Goal: Contribute content: Contribute content

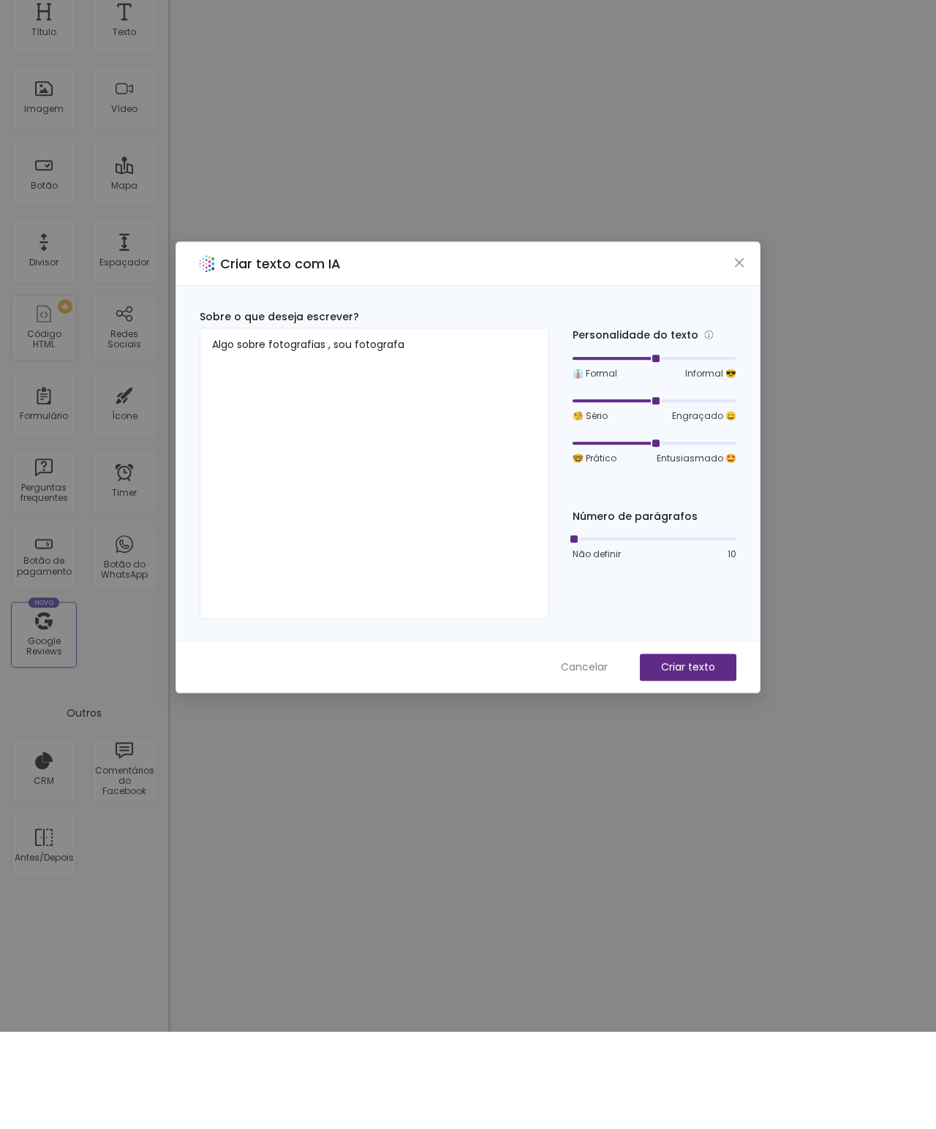
click at [583, 632] on div at bounding box center [654, 636] width 164 height 9
click at [599, 632] on div at bounding box center [654, 636] width 164 height 9
type textarea "Algo sobre fotografias , sou fotografa"
click at [583, 606] on div "Número de parágrafos Não definir 10" at bounding box center [654, 632] width 164 height 52
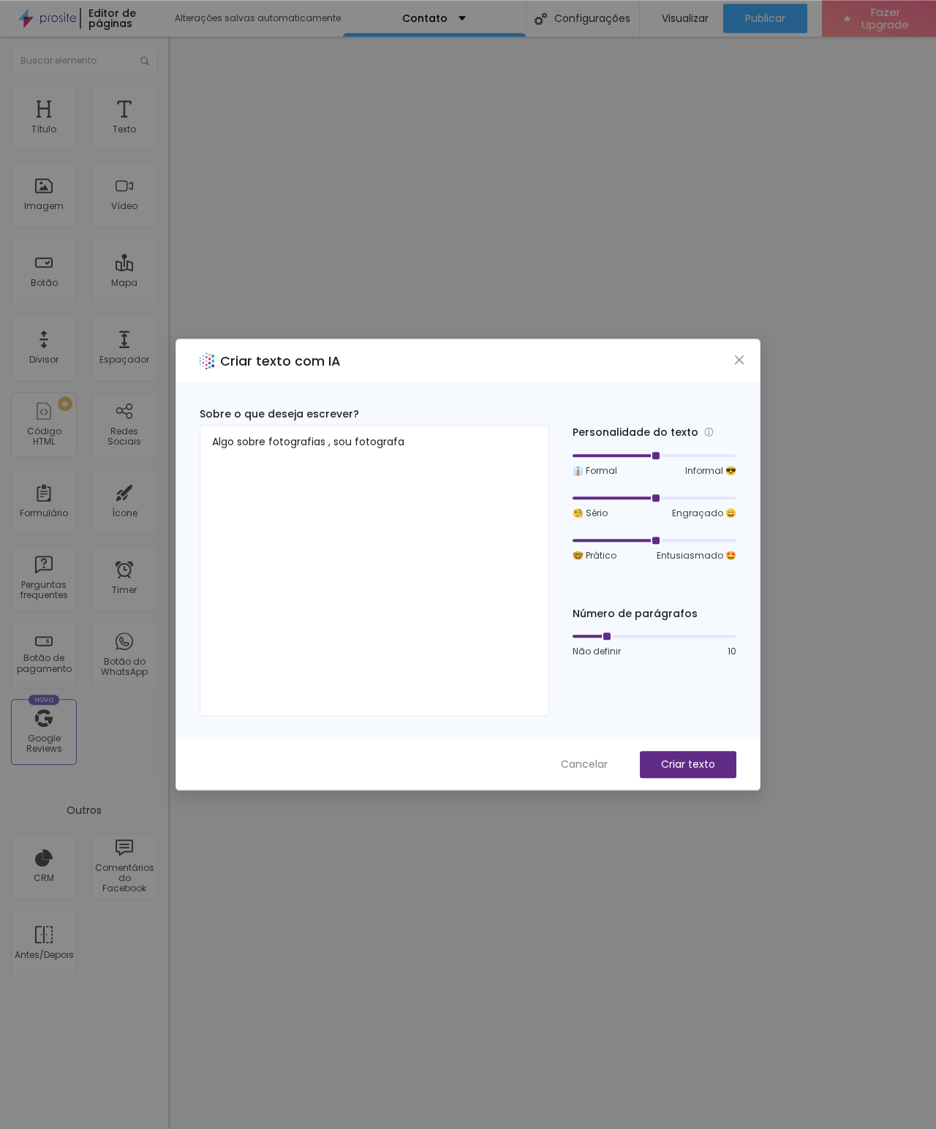
scroll to position [73, 37]
click at [701, 764] on p "Criar texto" at bounding box center [688, 764] width 54 height 15
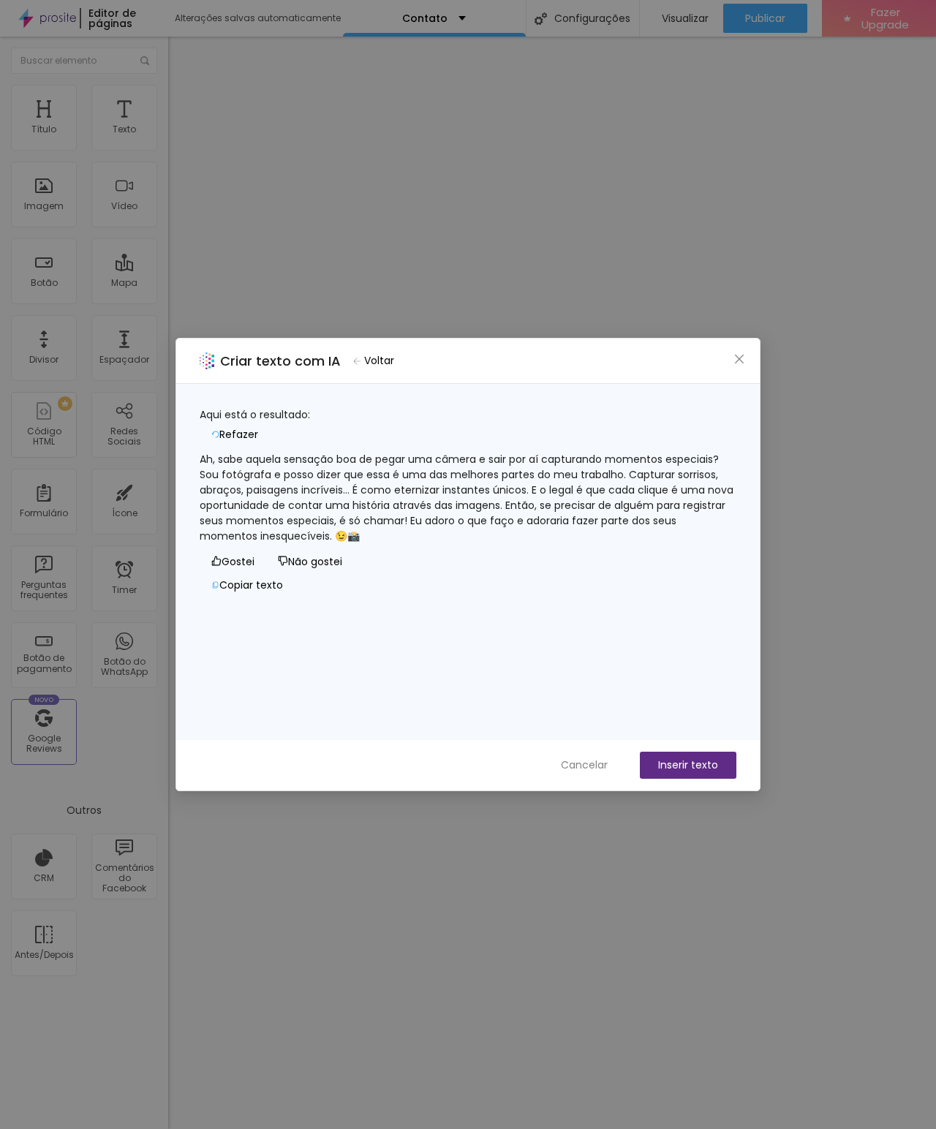
click at [585, 768] on span "Cancelar" at bounding box center [584, 764] width 47 height 15
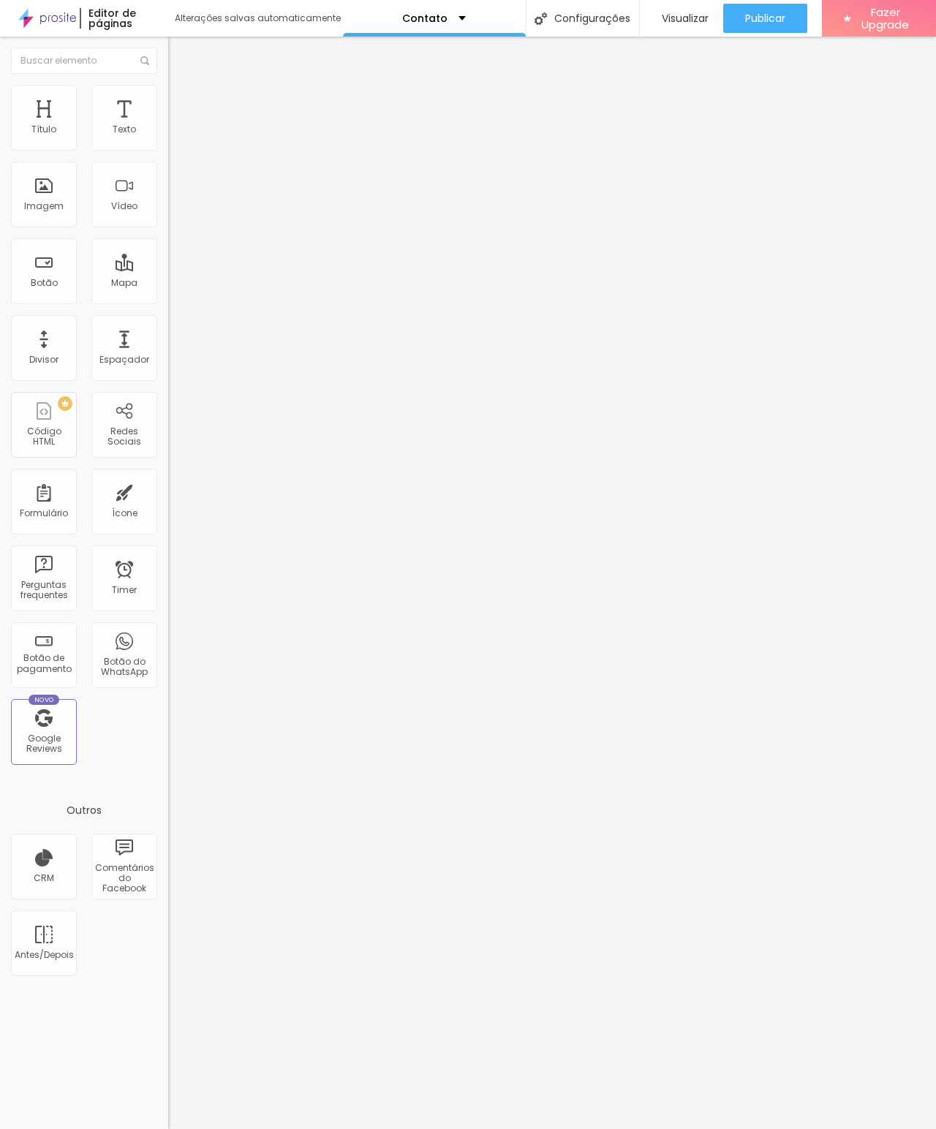
scroll to position [0, 22]
click at [101, 660] on div "Botão do WhatsApp" at bounding box center [124, 666] width 58 height 21
click at [134, 499] on div "Ícone" at bounding box center [124, 502] width 66 height 66
click at [128, 502] on div "Ícone" at bounding box center [124, 502] width 66 height 66
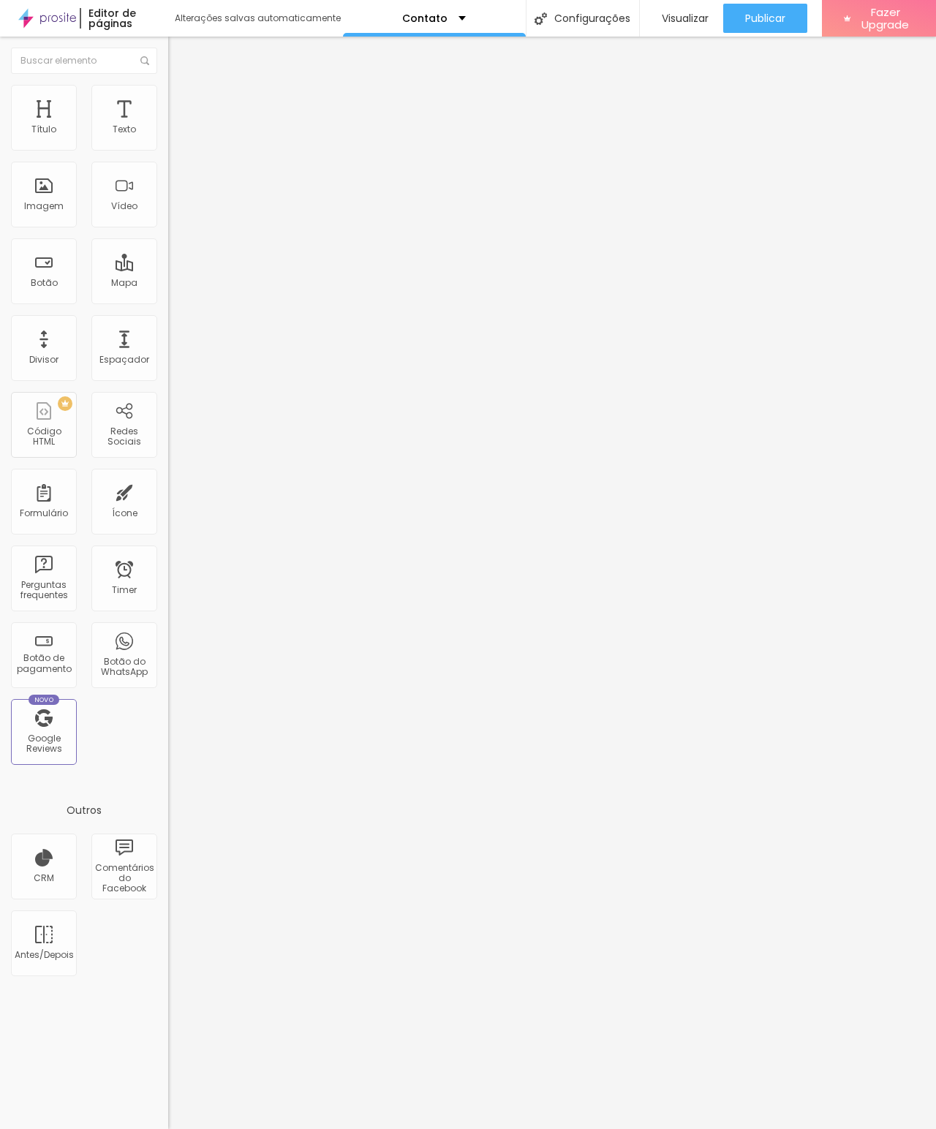
click at [130, 118] on div "Texto" at bounding box center [124, 118] width 66 height 66
click at [62, 118] on div "Título" at bounding box center [44, 118] width 66 height 66
click at [126, 260] on div "Mapa" at bounding box center [124, 271] width 66 height 66
click at [51, 354] on div "Divisor" at bounding box center [44, 348] width 66 height 66
click at [45, 340] on div "Divisor" at bounding box center [44, 348] width 66 height 66
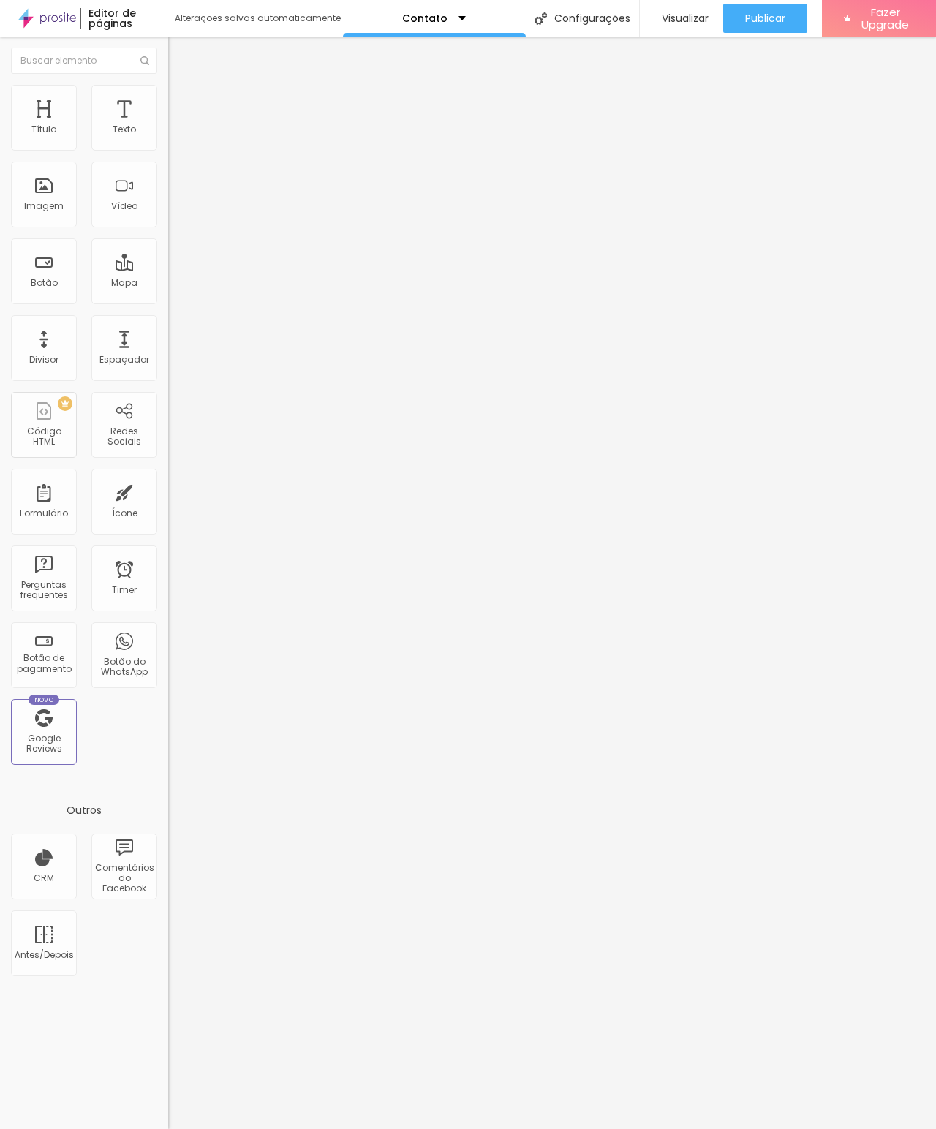
click at [45, 274] on div "Botão" at bounding box center [44, 271] width 66 height 66
click at [39, 265] on div "Botão" at bounding box center [44, 271] width 66 height 66
click at [168, 99] on img at bounding box center [174, 105] width 13 height 13
click at [168, 83] on img at bounding box center [174, 76] width 13 height 13
click at [168, 91] on img at bounding box center [174, 91] width 13 height 13
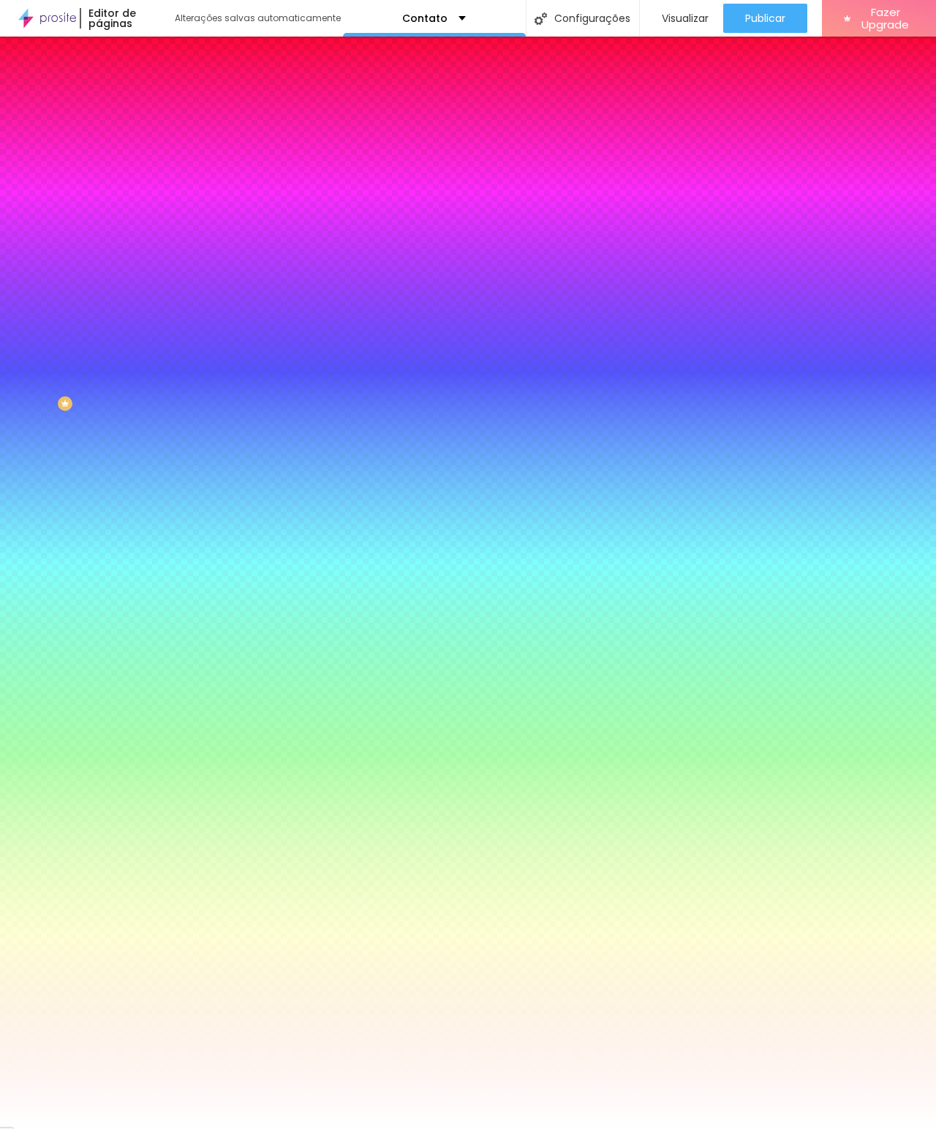
click at [168, 83] on img at bounding box center [174, 76] width 13 height 13
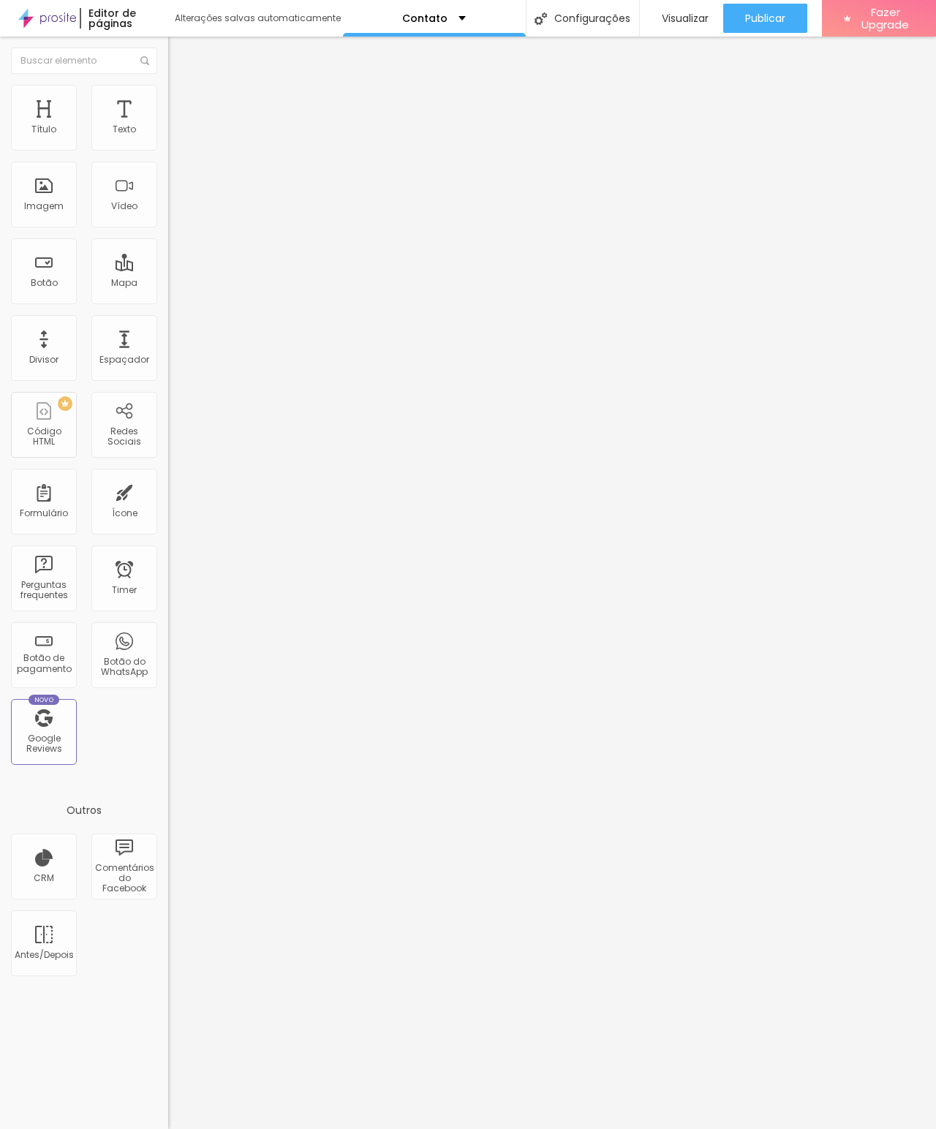
click at [179, 51] on img "button" at bounding box center [185, 54] width 12 height 12
click at [134, 518] on div "Ícone" at bounding box center [125, 513] width 26 height 10
click at [136, 641] on div "Botão do WhatsApp" at bounding box center [124, 655] width 66 height 66
click at [129, 651] on div "Botão do WhatsApp" at bounding box center [124, 655] width 66 height 66
click at [124, 662] on div "Botão do WhatsApp" at bounding box center [124, 666] width 58 height 21
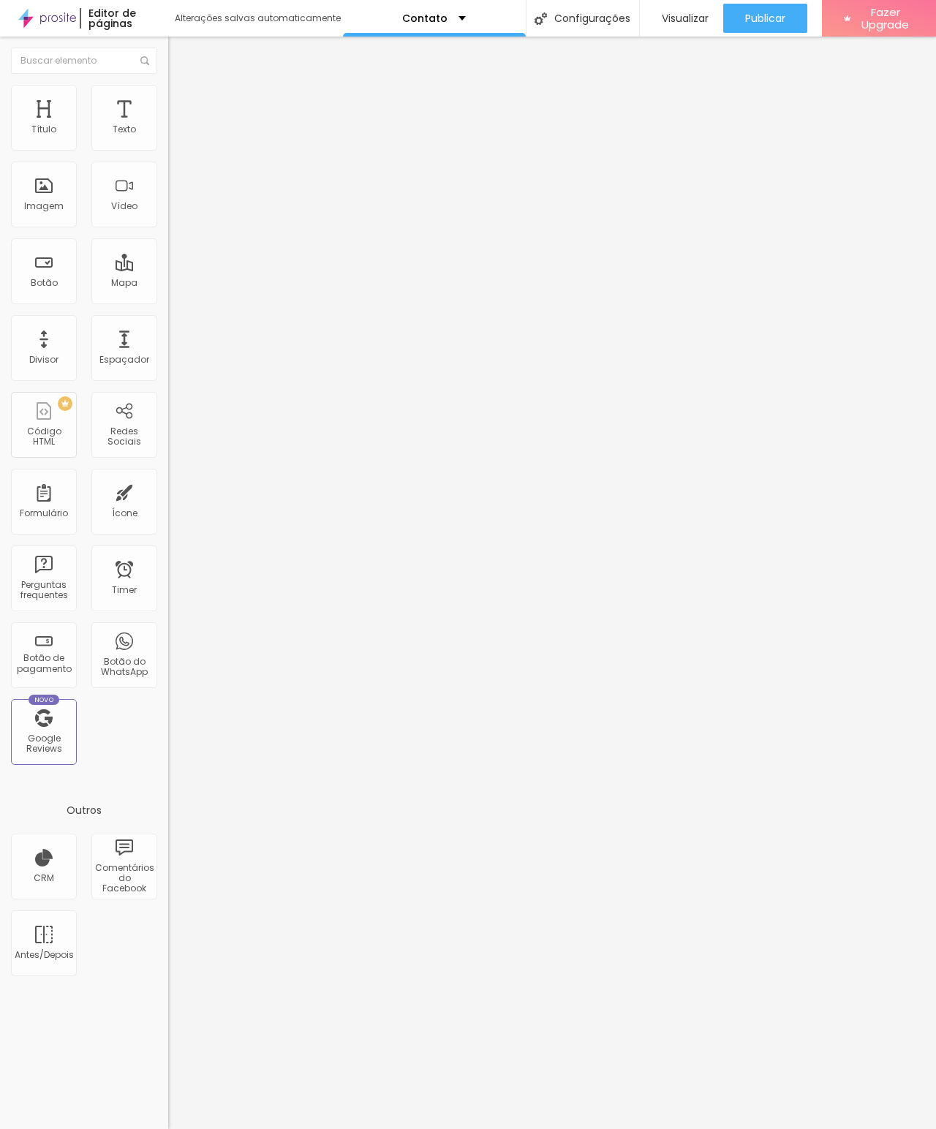
click at [132, 659] on div "Botão do WhatsApp" at bounding box center [124, 666] width 58 height 21
click at [131, 744] on div "Título Texto Imagem Vídeo Botão Mapa Divisor Espaçador PREMIUM Código HTML Rede…" at bounding box center [84, 430] width 168 height 691
click at [168, 149] on input "text" at bounding box center [255, 142] width 175 height 15
type input "[PHONE_NUMBER]"
click at [168, 505] on textarea "Olá, cheguei até você pela página {page_title} e gostaria de mais informações" at bounding box center [250, 517] width 165 height 25
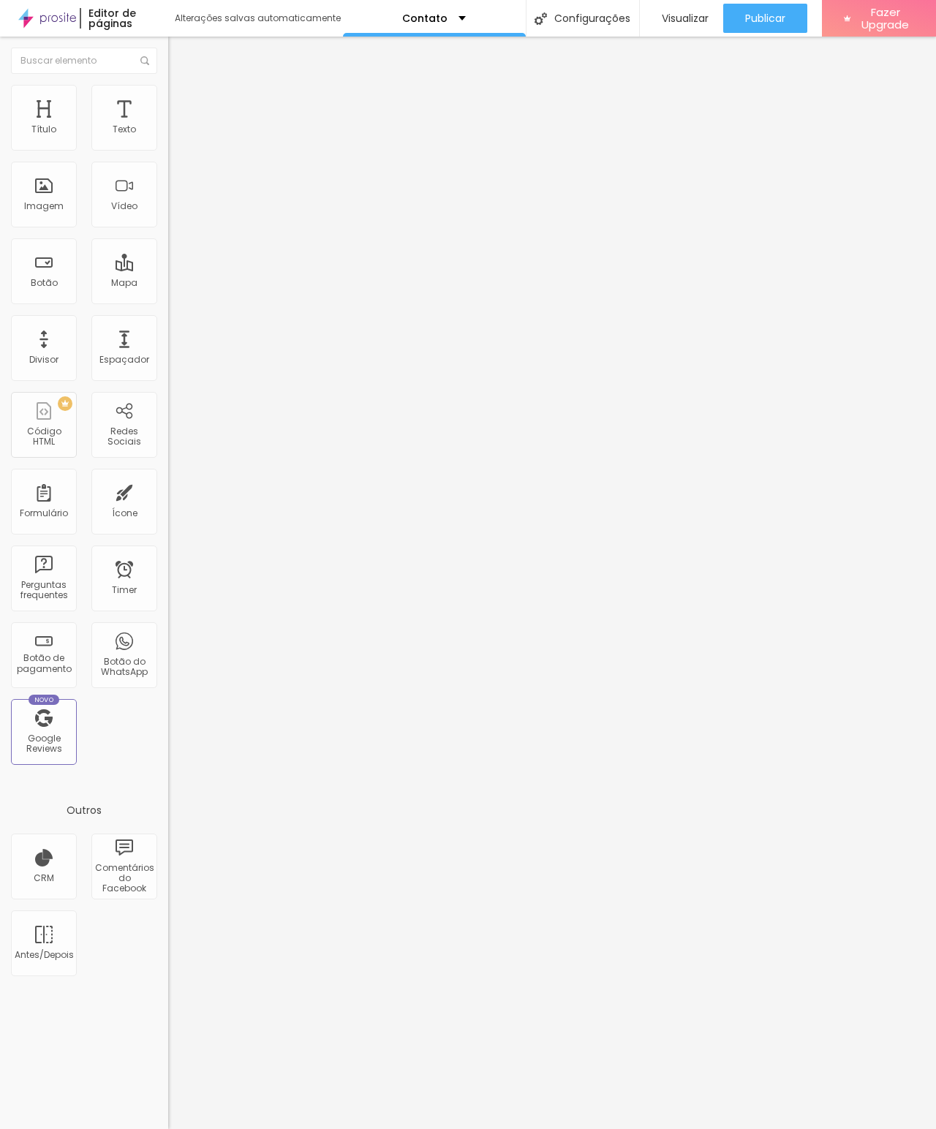
click at [168, 505] on textarea "Olá, cheguei até você pela página {page_title} e gostaria de mais informações" at bounding box center [250, 517] width 165 height 25
type textarea "Olá, gostaria de tirar dúvidas e garantir meu ensaio."
click at [168, 562] on div "Editar Botão do WhatsApp Conteúdo Estilo Avançado Número do WhatsApp * [PHONE_N…" at bounding box center [252, 583] width 168 height 1092
click at [168, 103] on img at bounding box center [174, 102] width 13 height 13
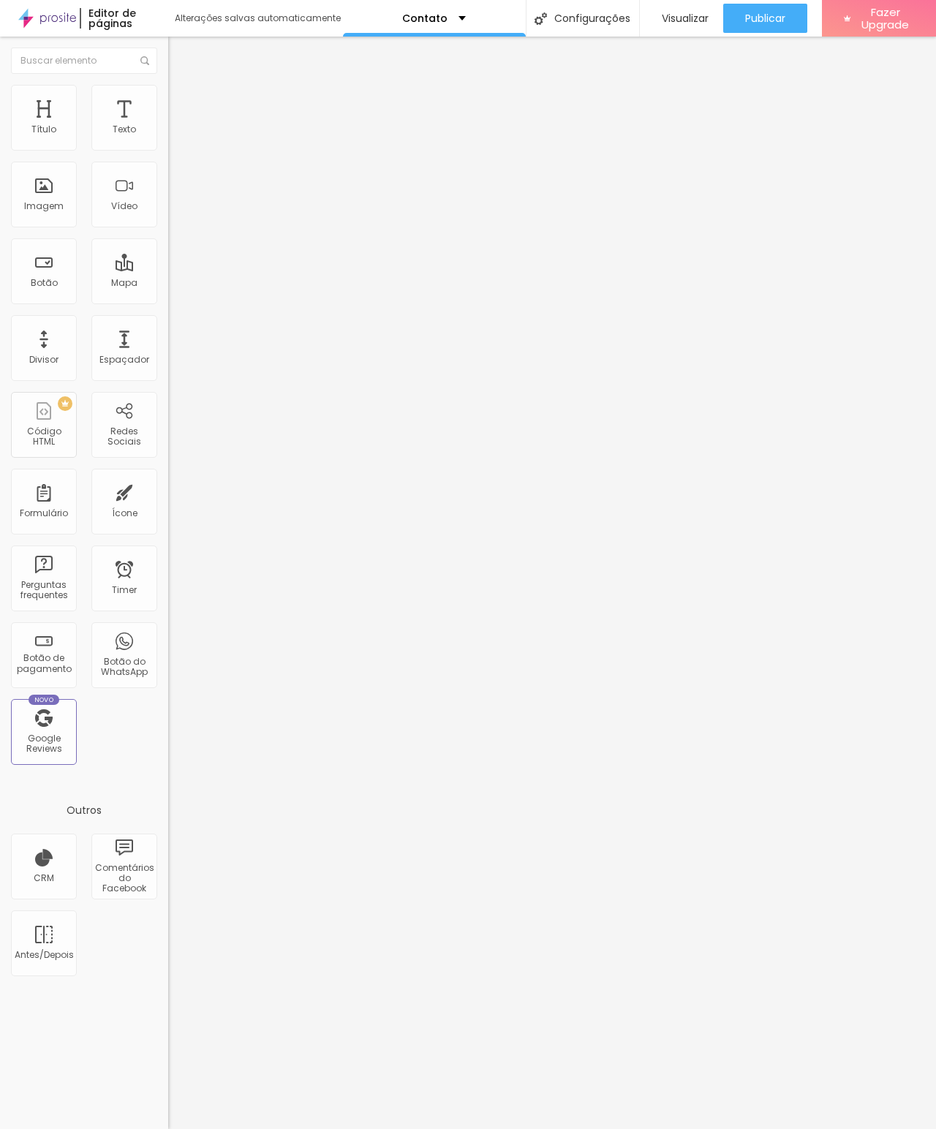
type input "15"
type input "16"
type input "14"
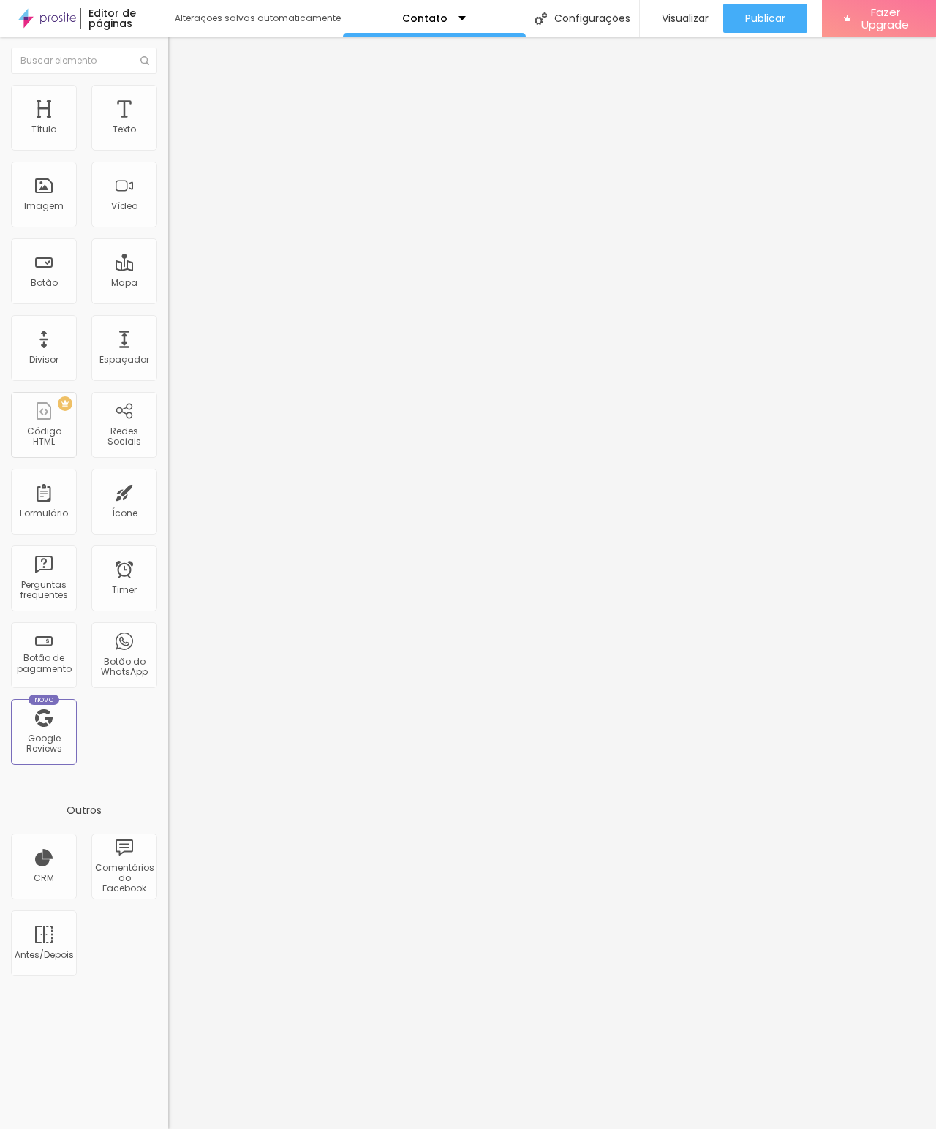
click at [168, 436] on input "range" at bounding box center [215, 442] width 94 height 12
type input "14"
click at [168, 178] on img at bounding box center [252, 165] width 168 height 31
click at [174, 242] on img at bounding box center [178, 246] width 9 height 9
radio input "false"
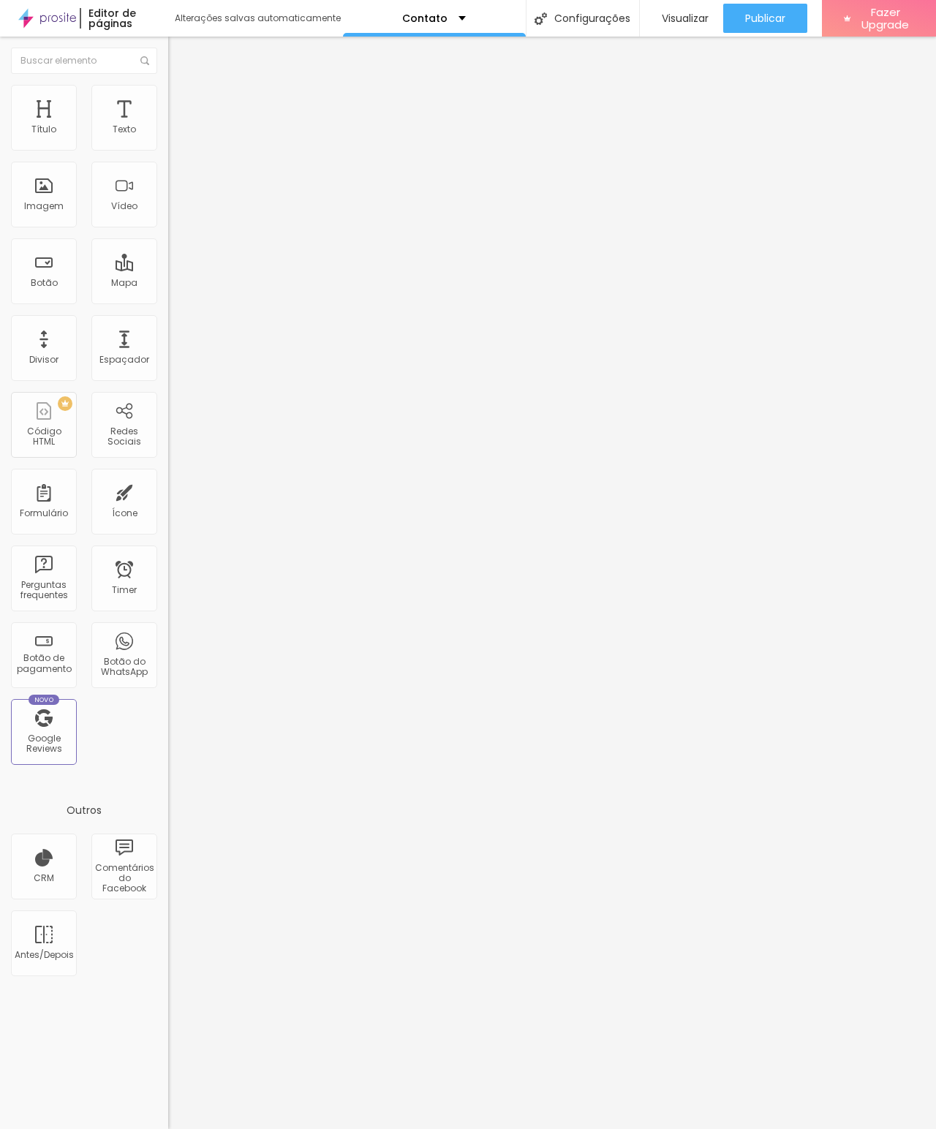
radio input "true"
click at [168, 167] on div at bounding box center [252, 195] width 168 height 90
click at [168, 183] on img at bounding box center [249, 196] width 163 height 27
type input "15"
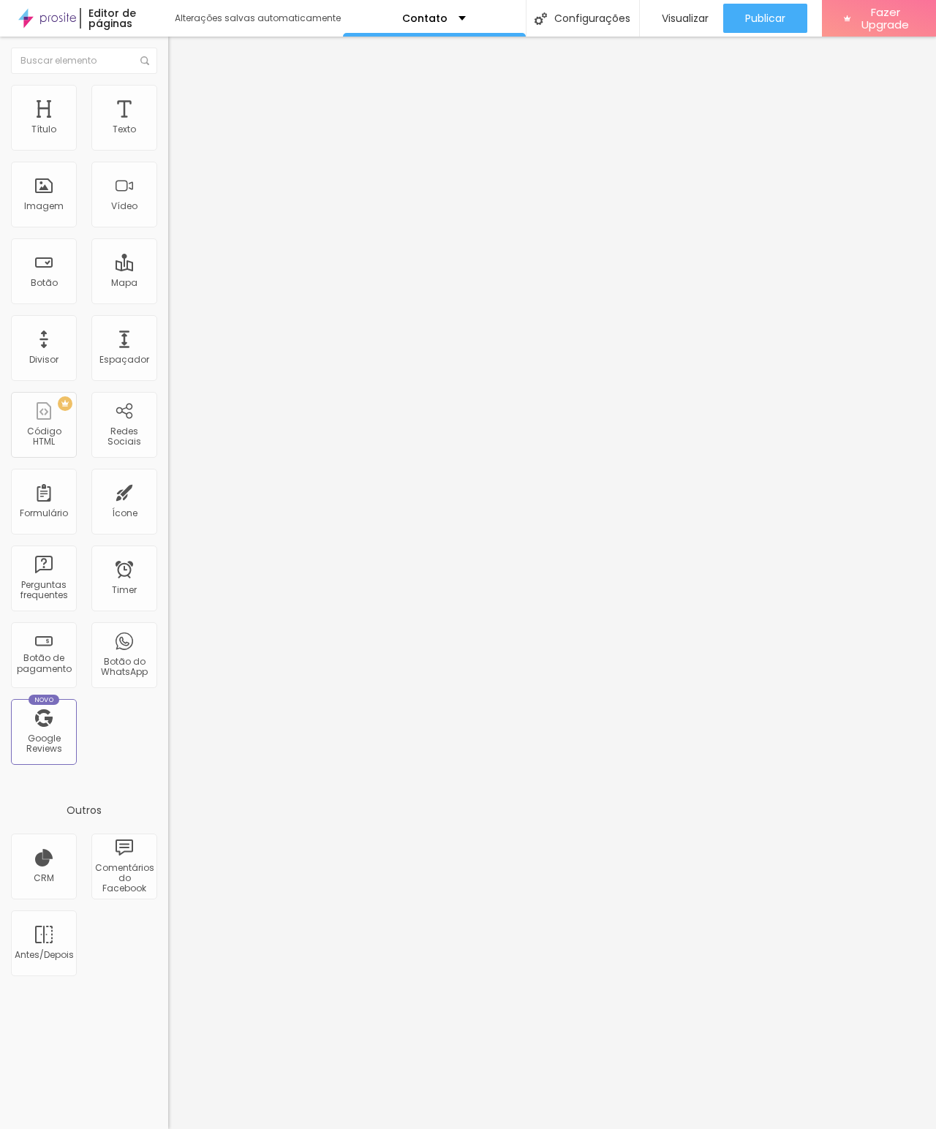
type input "16"
type input "15"
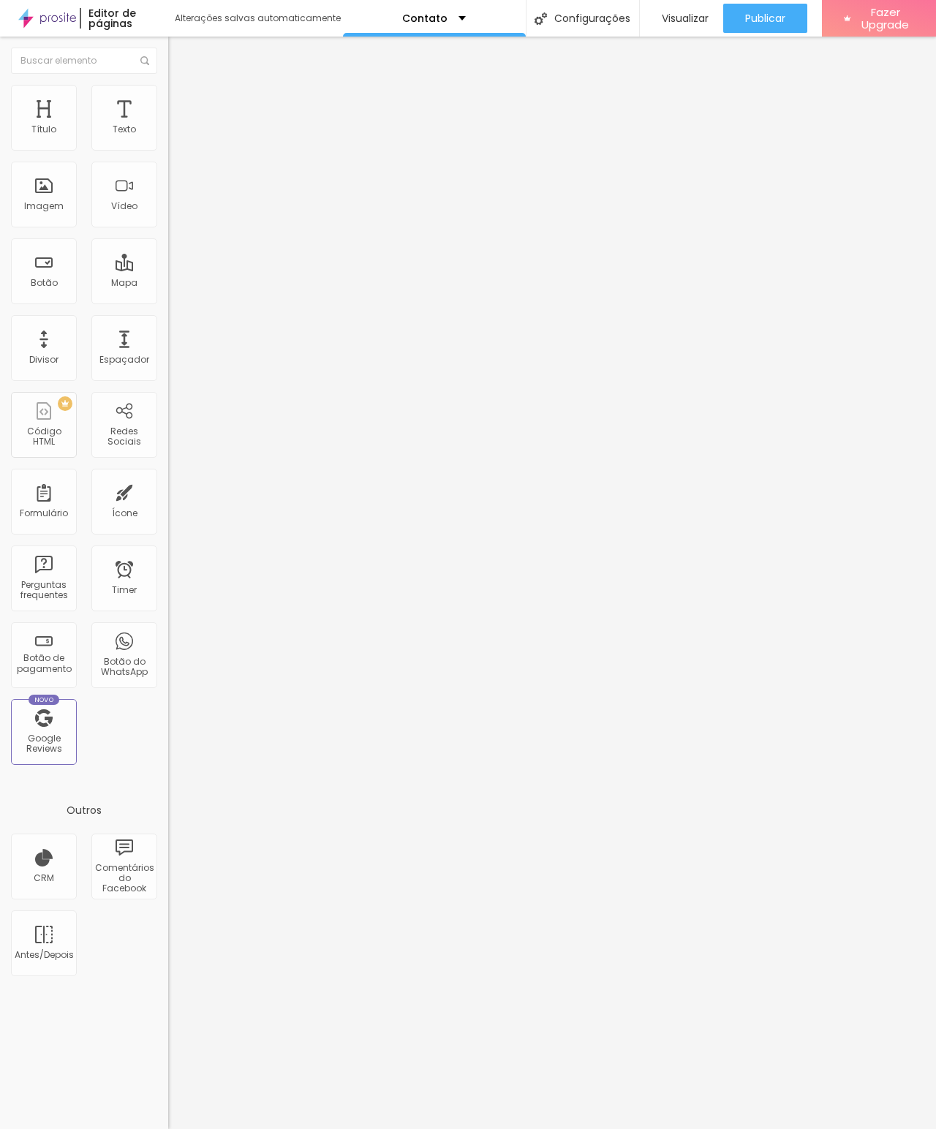
click at [168, 480] on span "Verde claro" at bounding box center [193, 486] width 51 height 12
click at [168, 504] on div "Verde escuro" at bounding box center [252, 508] width 168 height 9
click at [168, 520] on span "Arredondada" at bounding box center [198, 526] width 61 height 12
click at [168, 240] on button at bounding box center [178, 247] width 20 height 15
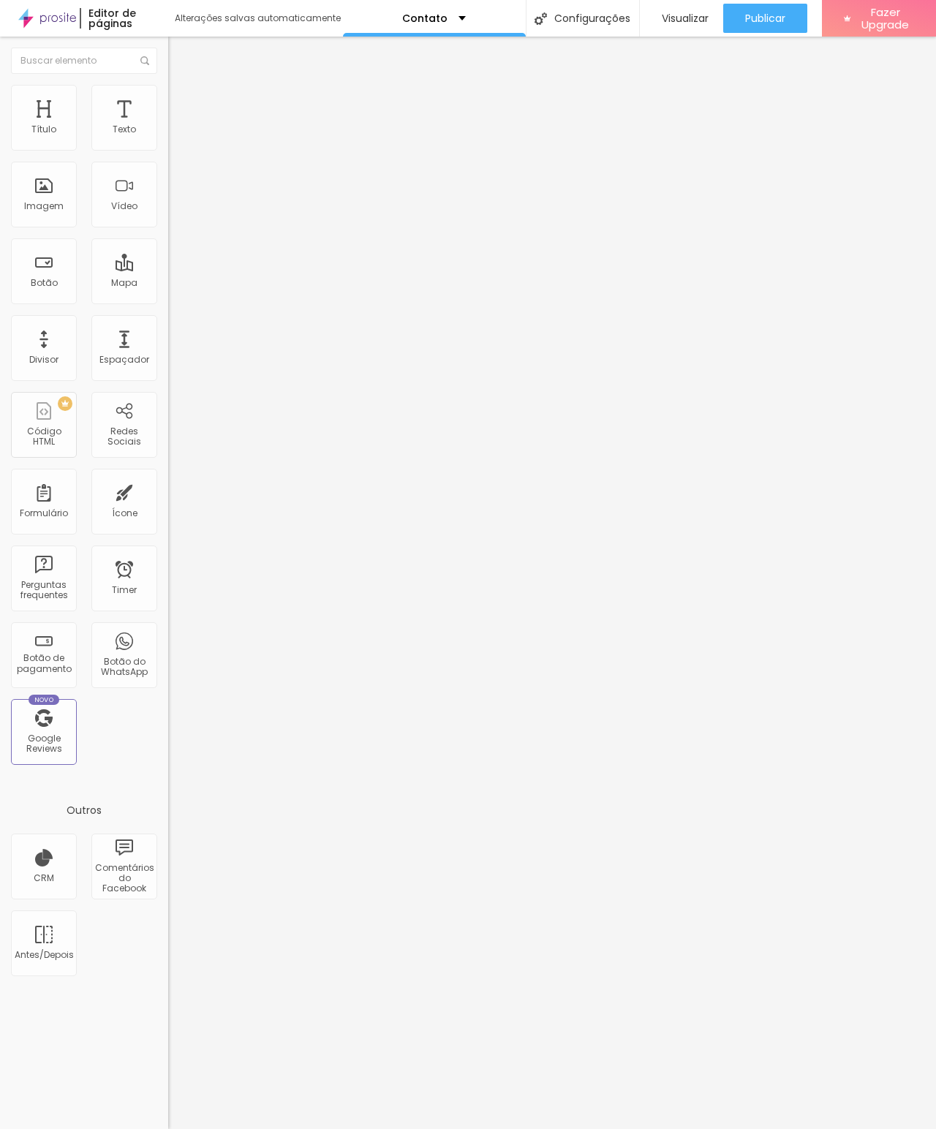
radio input "false"
radio input "true"
click at [174, 145] on img at bounding box center [178, 141] width 9 height 9
radio input "true"
radio input "false"
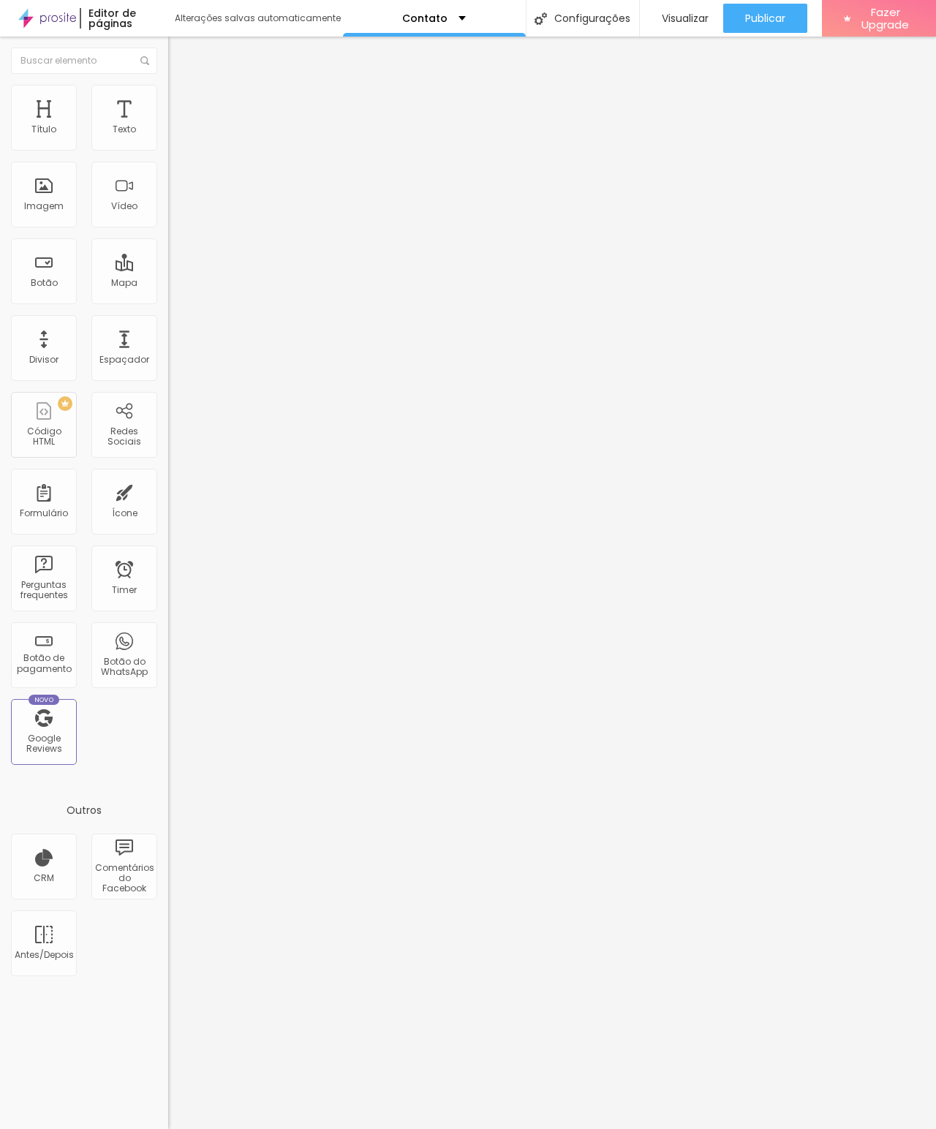
click at [168, 150] on button at bounding box center [178, 142] width 20 height 15
radio input "true"
radio input "false"
click at [174, 242] on img at bounding box center [178, 246] width 9 height 9
radio input "false"
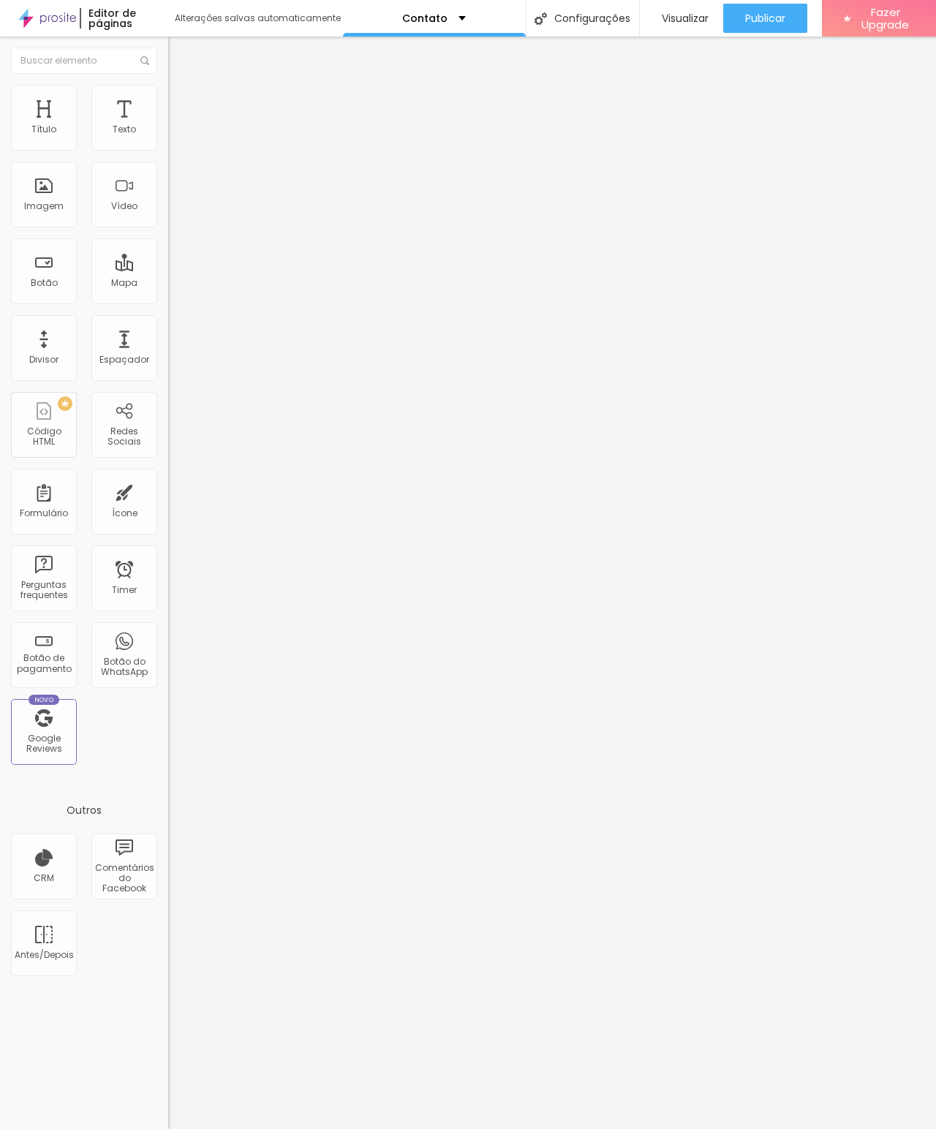
radio input "true"
click at [168, 111] on li "Avançado" at bounding box center [252, 118] width 168 height 15
click at [168, 95] on img at bounding box center [174, 88] width 13 height 13
click at [179, 55] on img "button" at bounding box center [184, 59] width 11 height 12
click at [181, 98] on span "Avançado" at bounding box center [205, 94] width 48 height 12
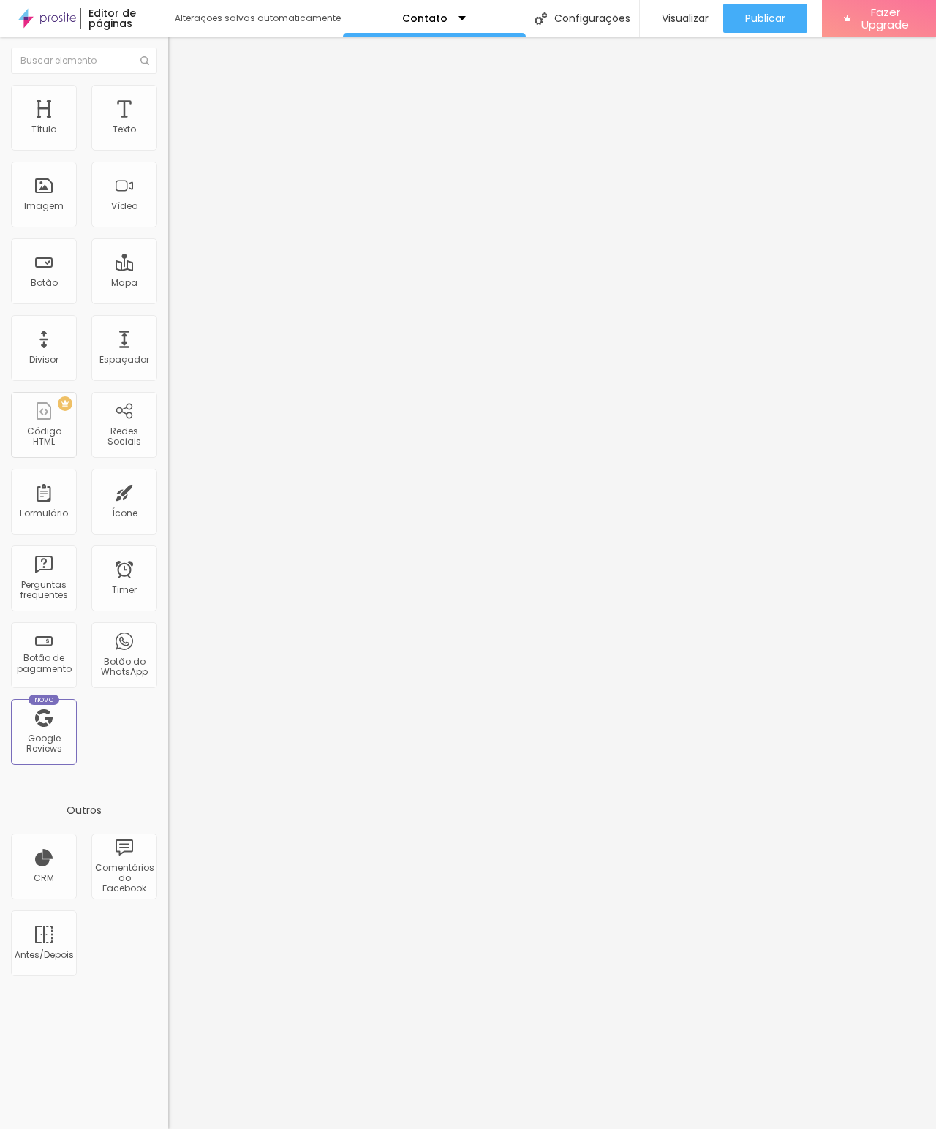
click at [179, 57] on img "button" at bounding box center [185, 54] width 12 height 12
click at [168, 89] on img at bounding box center [174, 91] width 13 height 13
click at [168, 83] on img at bounding box center [174, 76] width 13 height 13
click at [168, 46] on button "Editar Título" at bounding box center [252, 54] width 168 height 34
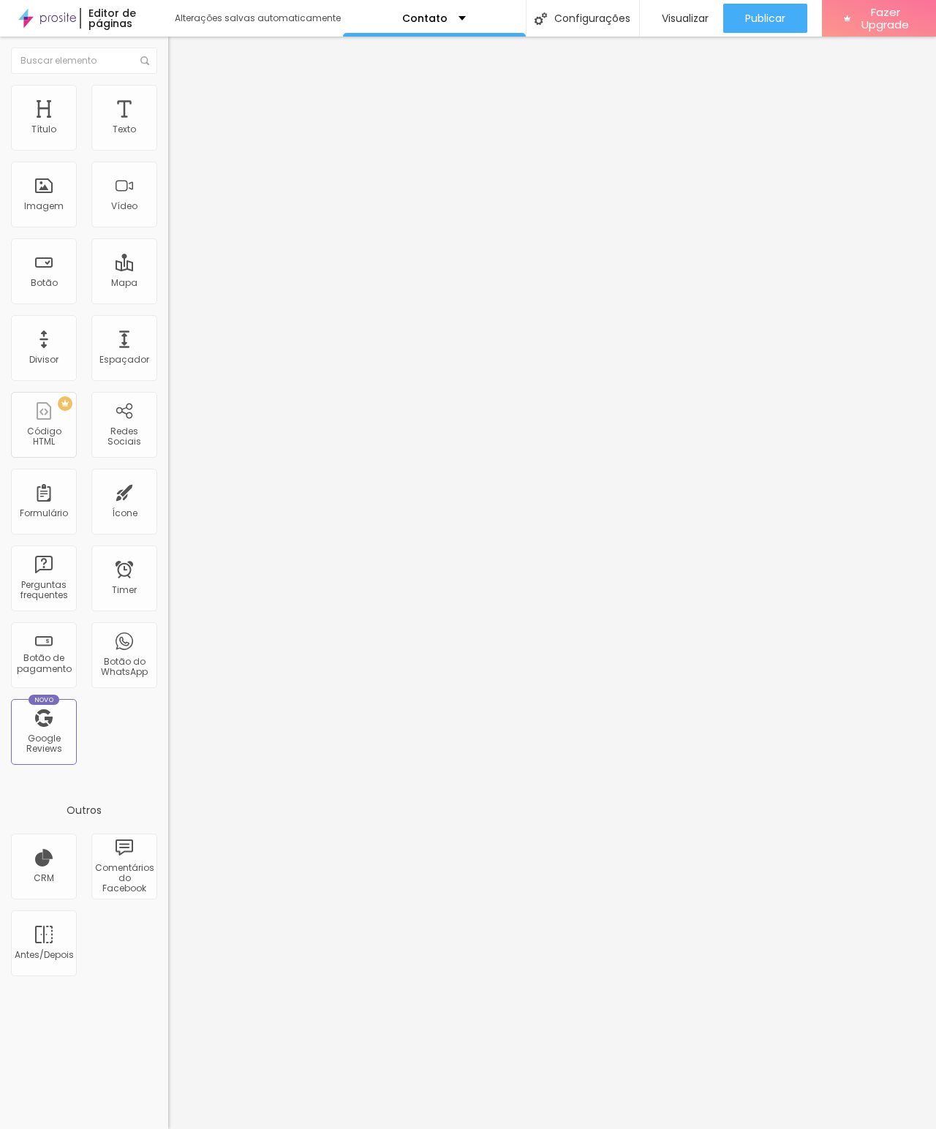
click at [785, 18] on span "Publicar" at bounding box center [765, 18] width 40 height 12
click at [708, 15] on span "Visualizar" at bounding box center [685, 18] width 47 height 12
click at [591, 20] on div "Configurações" at bounding box center [582, 18] width 113 height 37
click at [595, 23] on div "Configurações" at bounding box center [582, 18] width 113 height 37
